Goal: Information Seeking & Learning: Learn about a topic

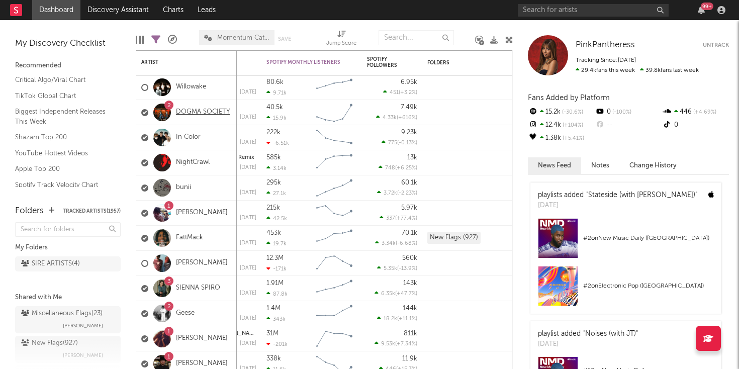
click at [198, 114] on link "DOGMA SOCIETY" at bounding box center [203, 112] width 54 height 9
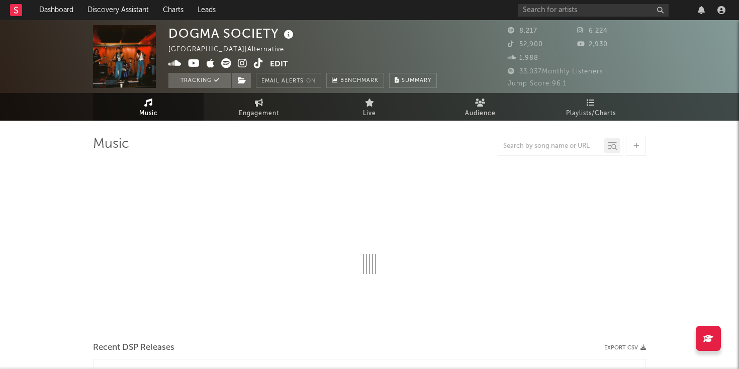
select select "6m"
